Goal: Transaction & Acquisition: Purchase product/service

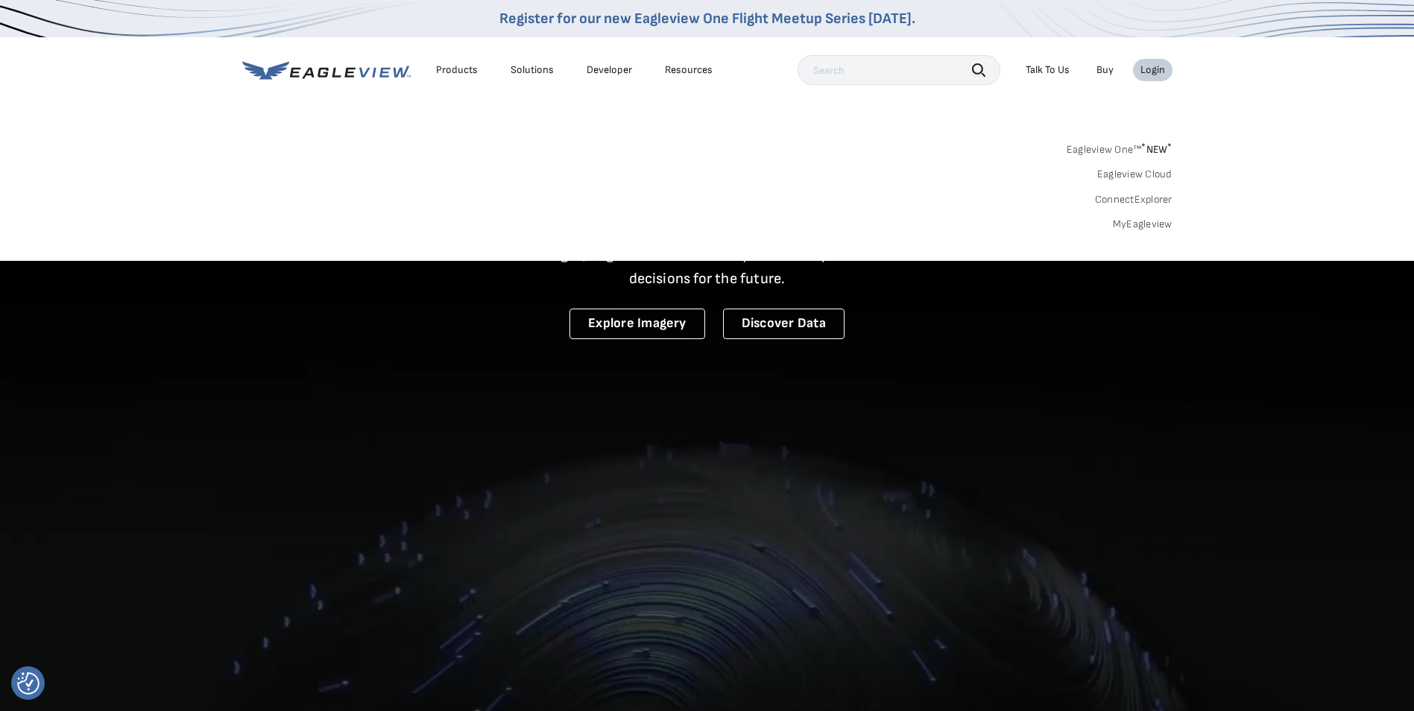
click at [1147, 221] on link "MyEagleview" at bounding box center [1143, 224] width 60 height 13
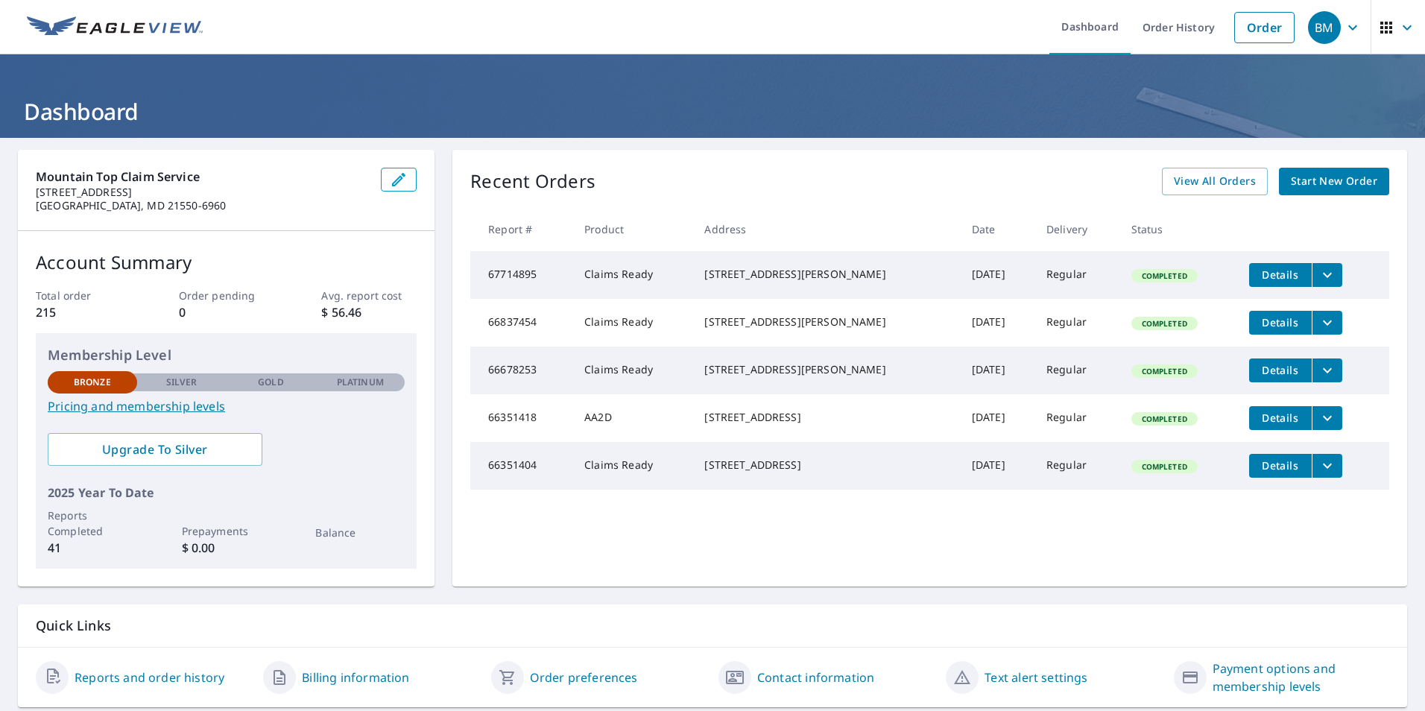
click at [1324, 180] on span "Start New Order" at bounding box center [1334, 181] width 86 height 19
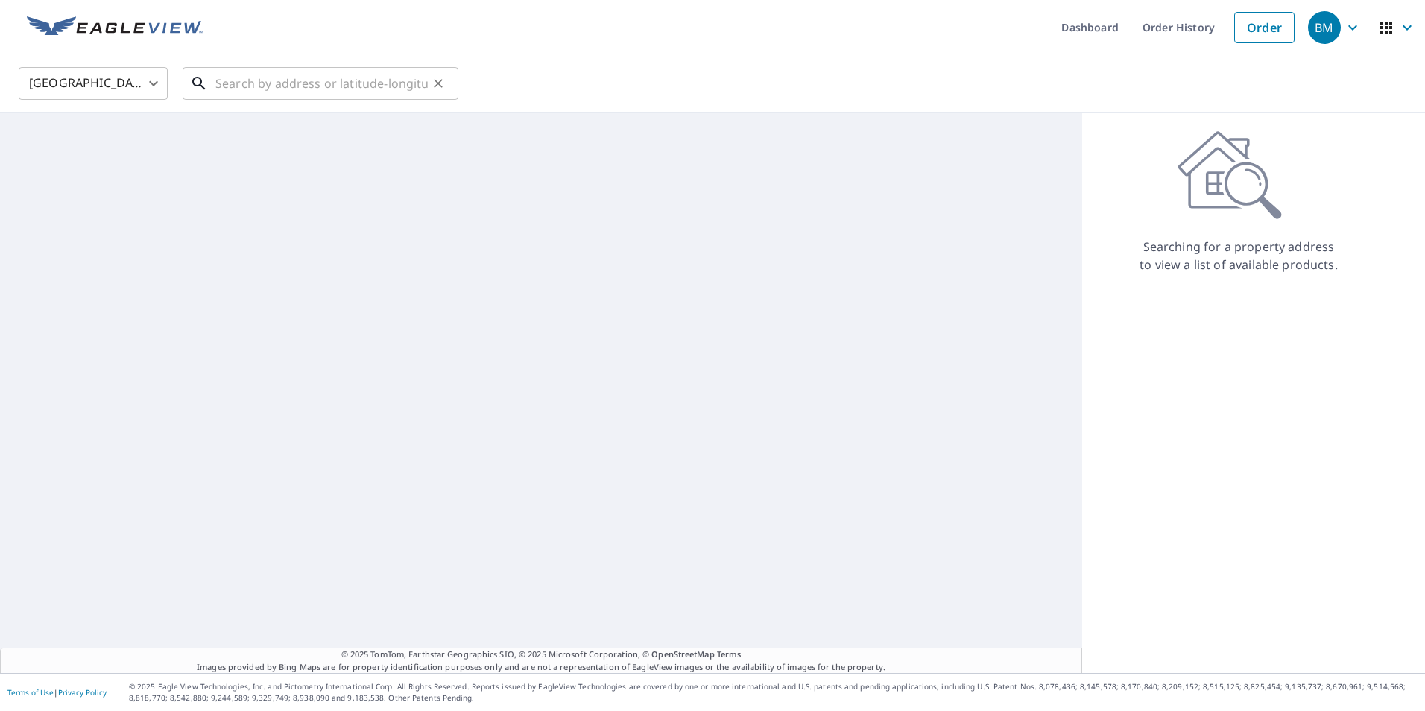
click at [349, 89] on input "text" at bounding box center [321, 84] width 212 height 42
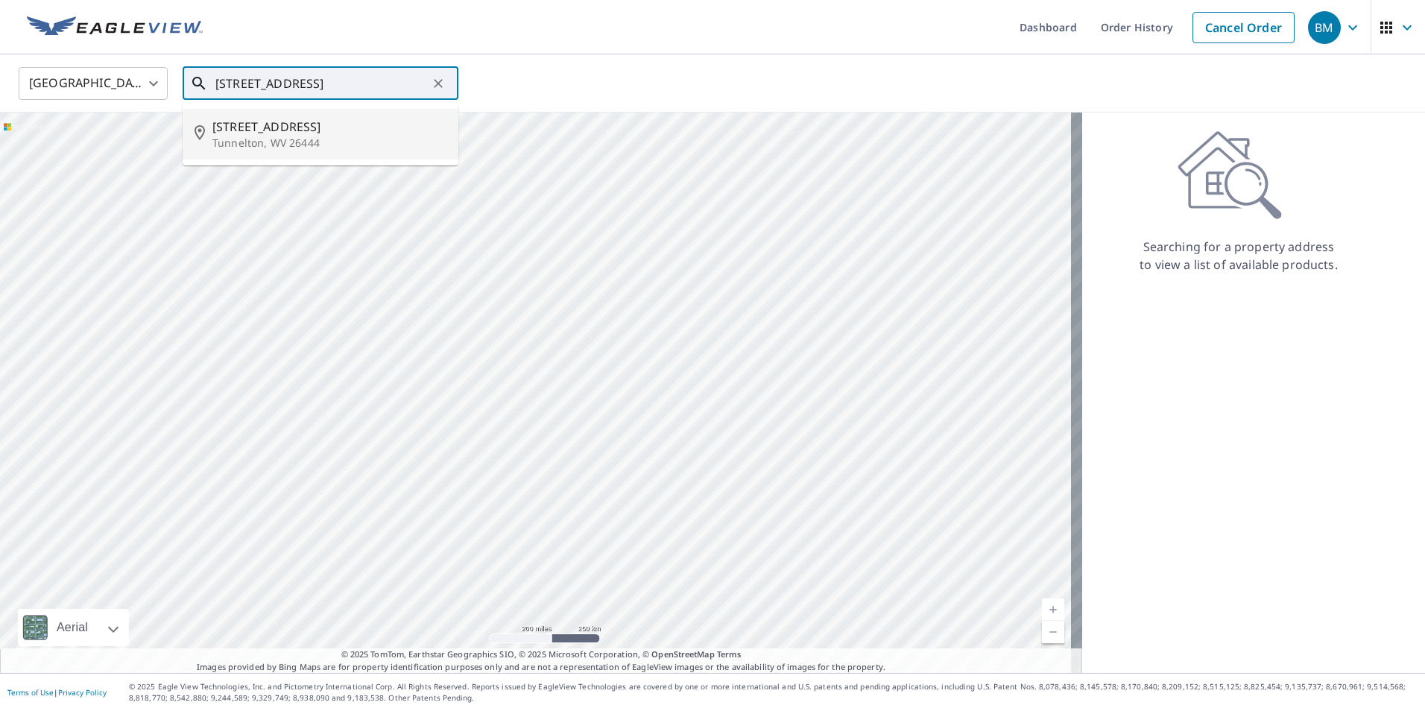
click at [282, 134] on span "457 Stone Hollow Rd" at bounding box center [329, 127] width 234 height 18
type input "457 Stone Hollow Rd Tunnelton, WV 26444"
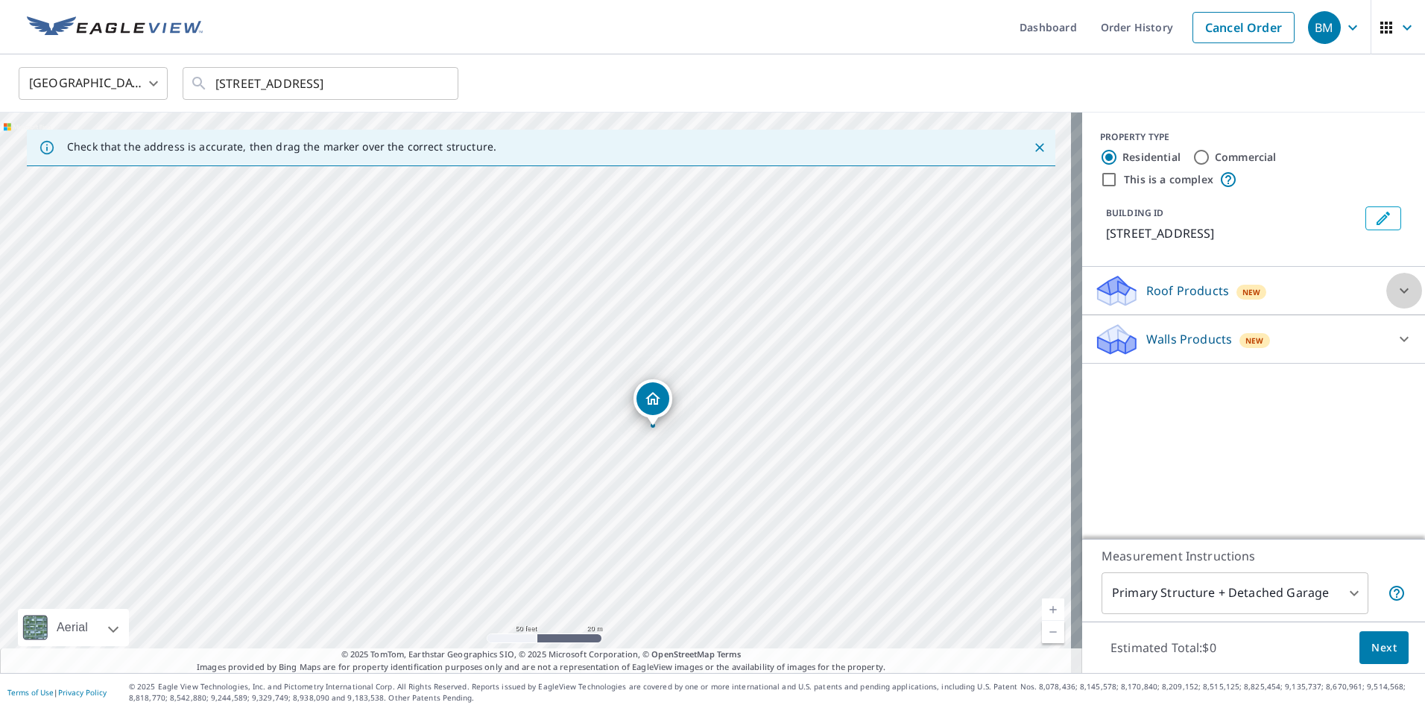
click at [1401, 291] on icon at bounding box center [1404, 291] width 18 height 18
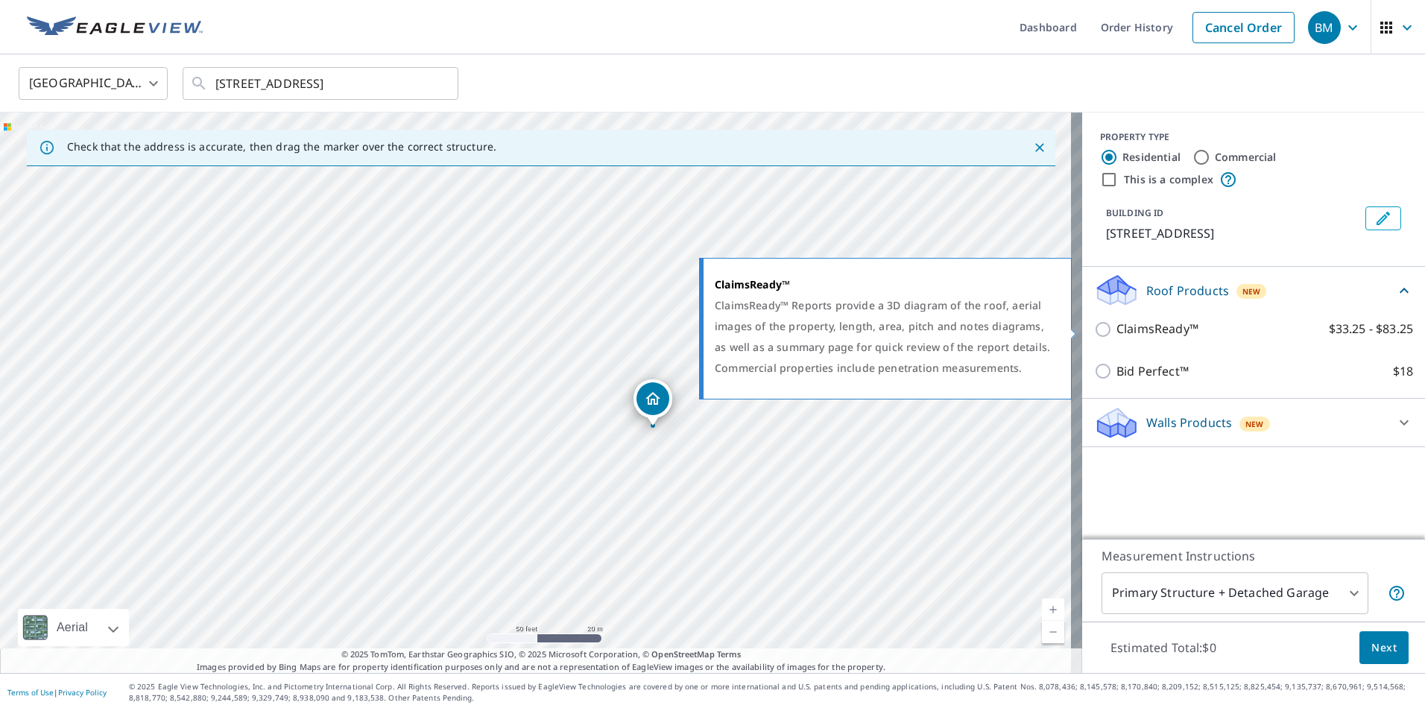
click at [1096, 325] on input "ClaimsReady™ $33.25 - $83.25" at bounding box center [1105, 329] width 22 height 18
checkbox input "true"
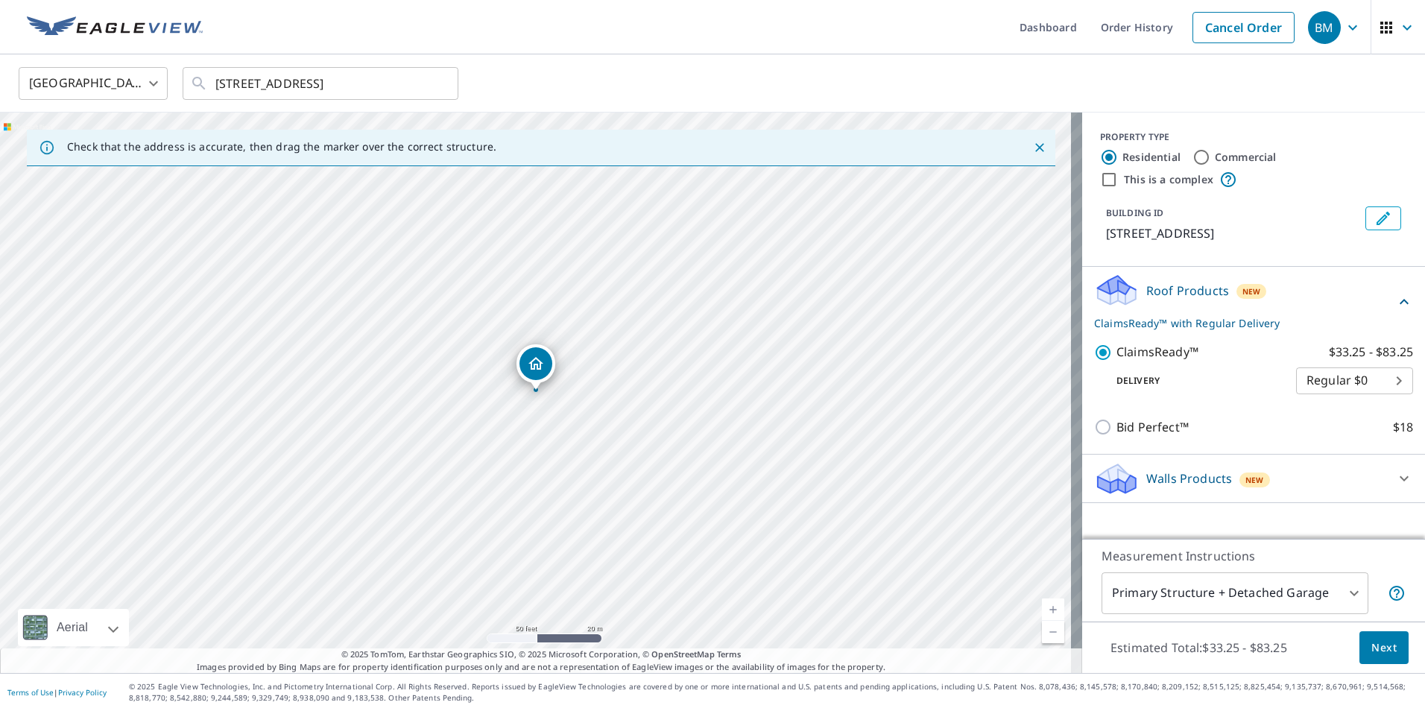
click at [1379, 647] on span "Next" at bounding box center [1383, 648] width 25 height 19
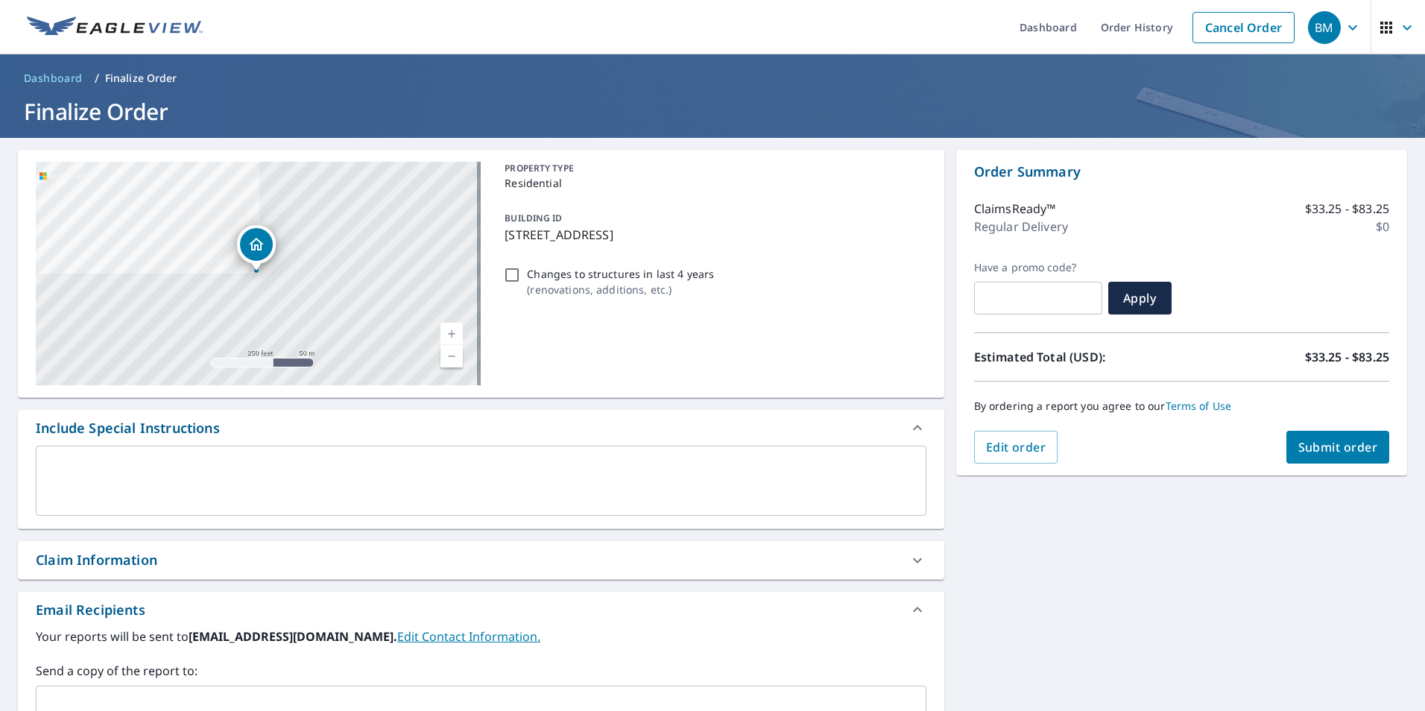
click at [1330, 449] on span "Submit order" at bounding box center [1338, 447] width 80 height 16
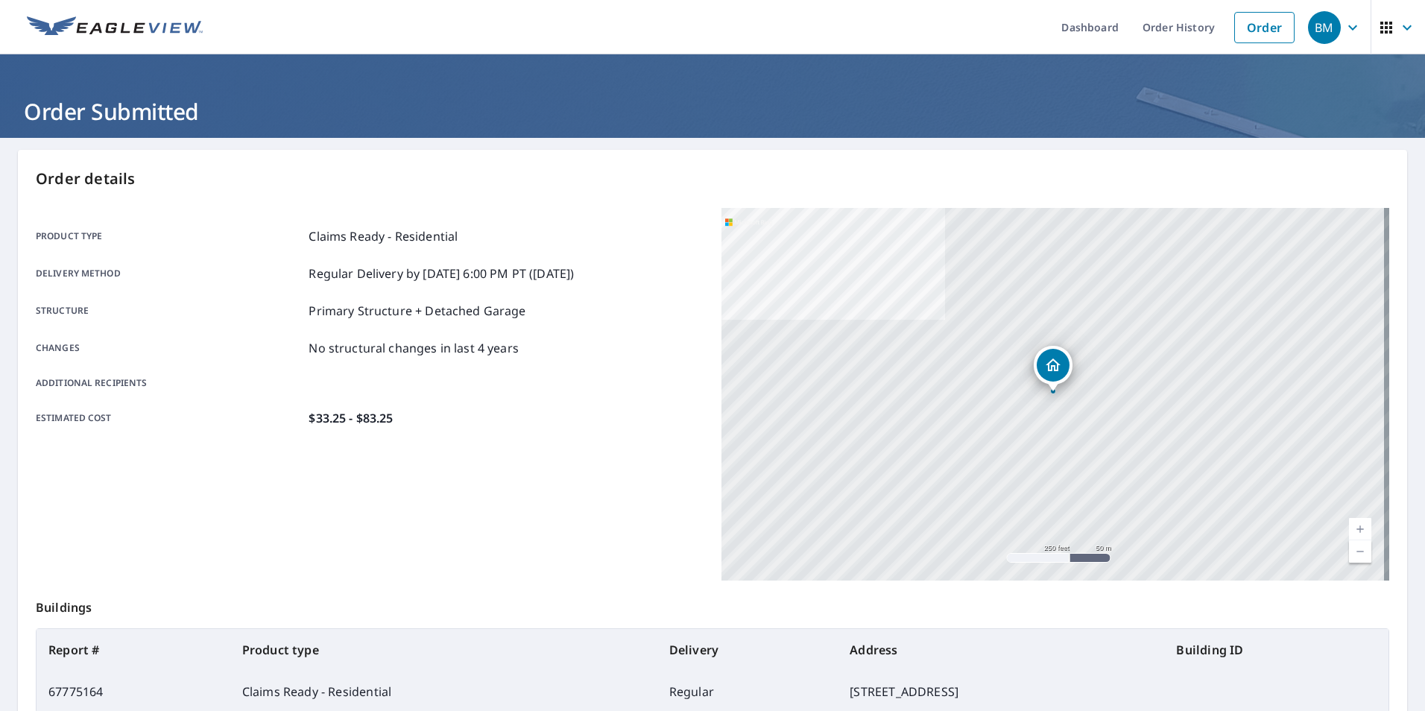
click at [1345, 25] on icon "button" at bounding box center [1353, 28] width 18 height 18
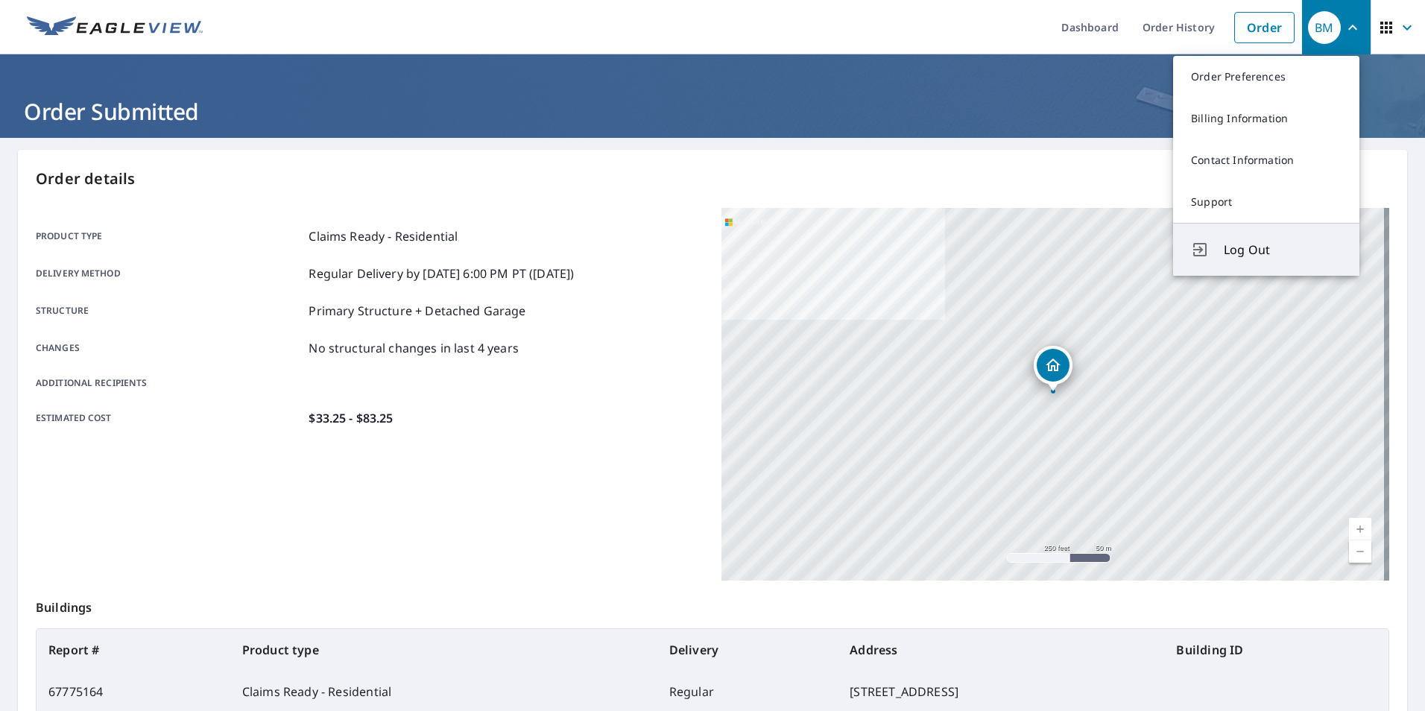
click at [1251, 251] on span "Log Out" at bounding box center [1283, 250] width 118 height 18
